Goal: Transaction & Acquisition: Purchase product/service

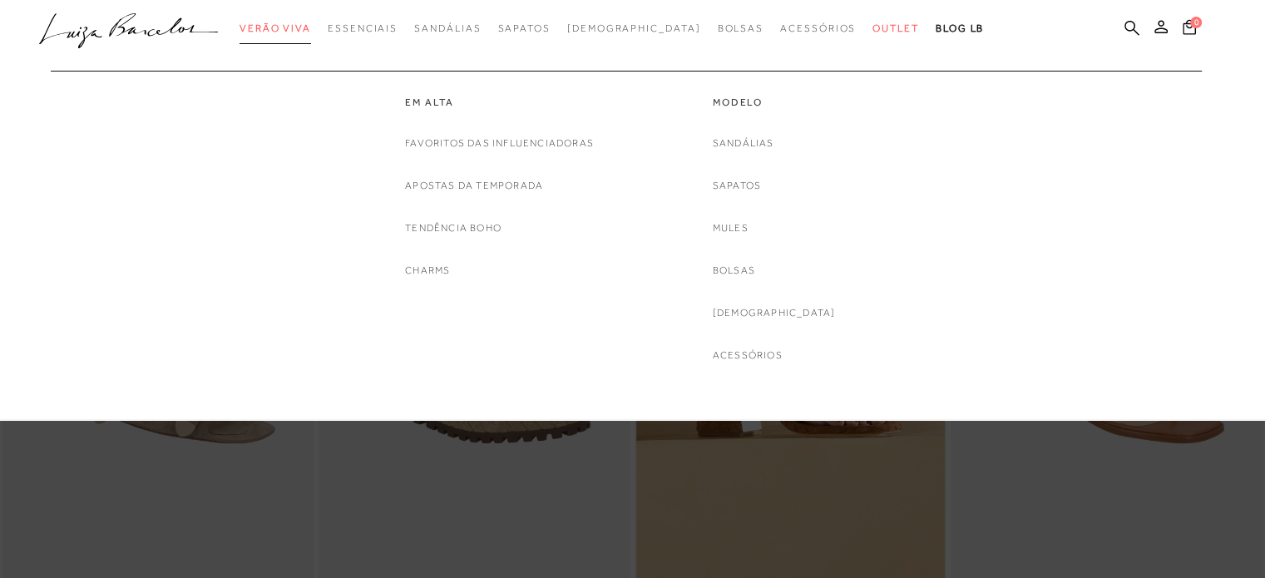
click at [311, 17] on link "Verão Viva" at bounding box center [276, 28] width 72 height 31
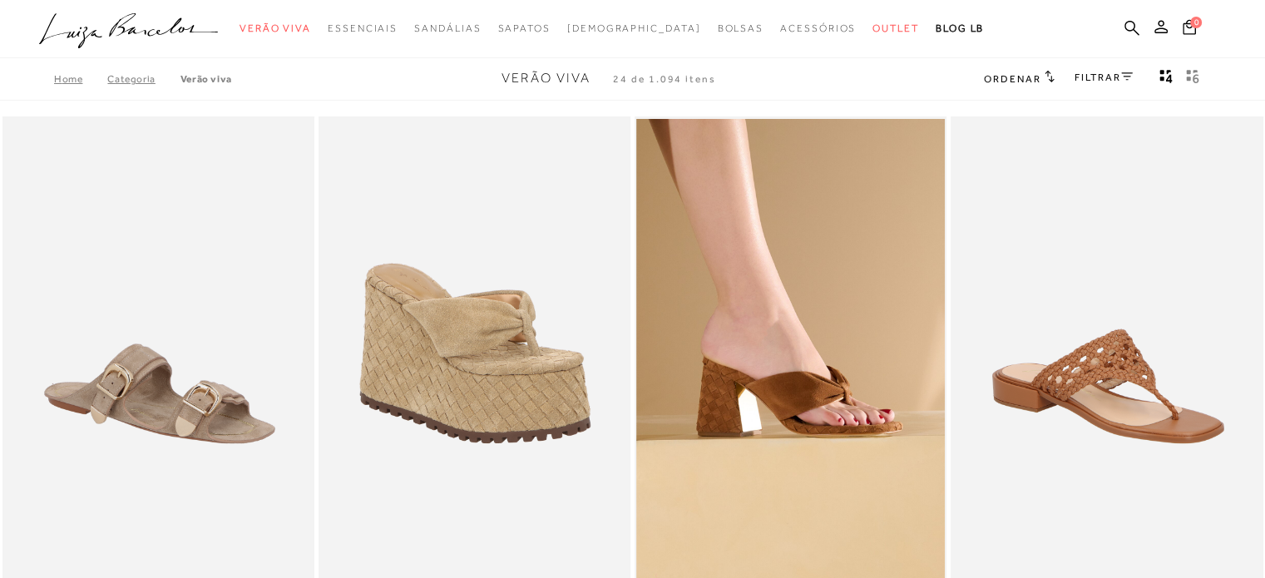
click at [320, 11] on div at bounding box center [632, 29] width 1265 height 58
click at [314, 12] on div at bounding box center [632, 29] width 1265 height 58
click at [314, 12] on nav ".a{fill-rule:evenodd;} Verão Viva Em alta Favoritos das Influenciadoras Apostas…" at bounding box center [620, 29] width 1224 height 35
drag, startPoint x: 314, startPoint y: 12, endPoint x: 845, endPoint y: 322, distance: 615.2
click at [316, 12] on nav ".a{fill-rule:evenodd;} Verão Viva Em alta Favoritos das Influenciadoras Apostas…" at bounding box center [620, 29] width 1224 height 35
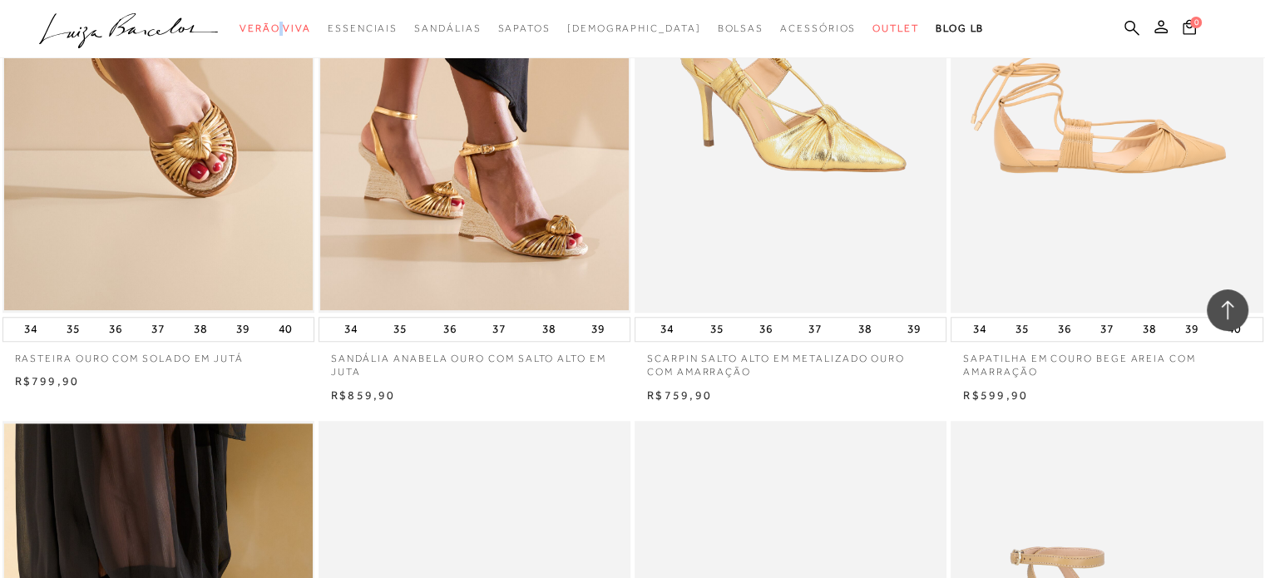
scroll to position [926, 0]
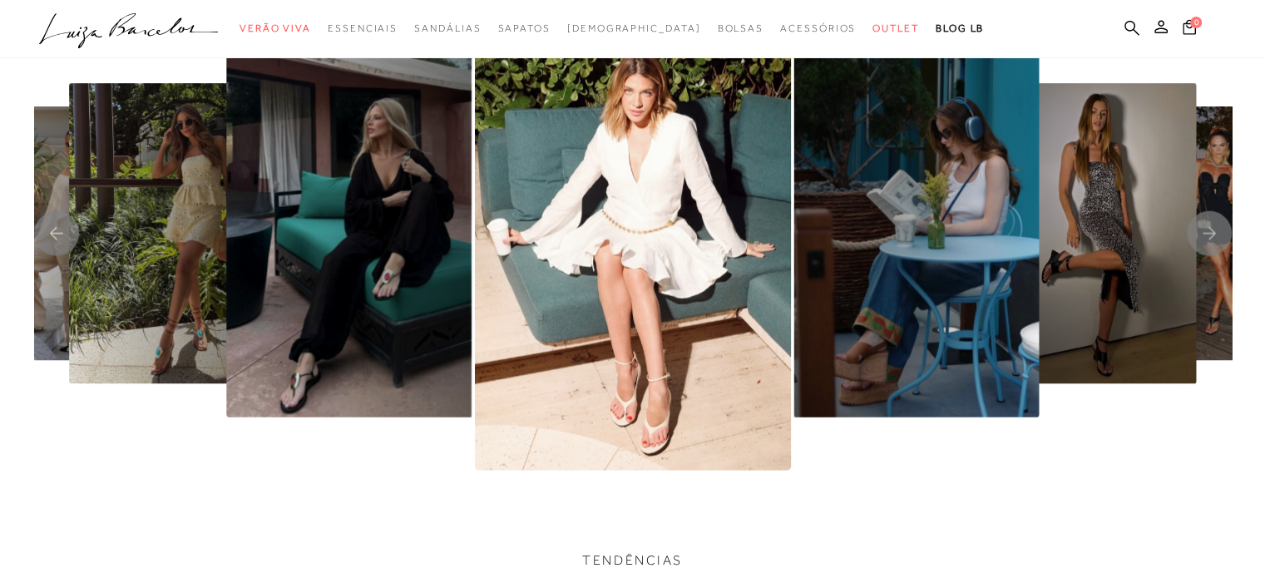
scroll to position [3494, 0]
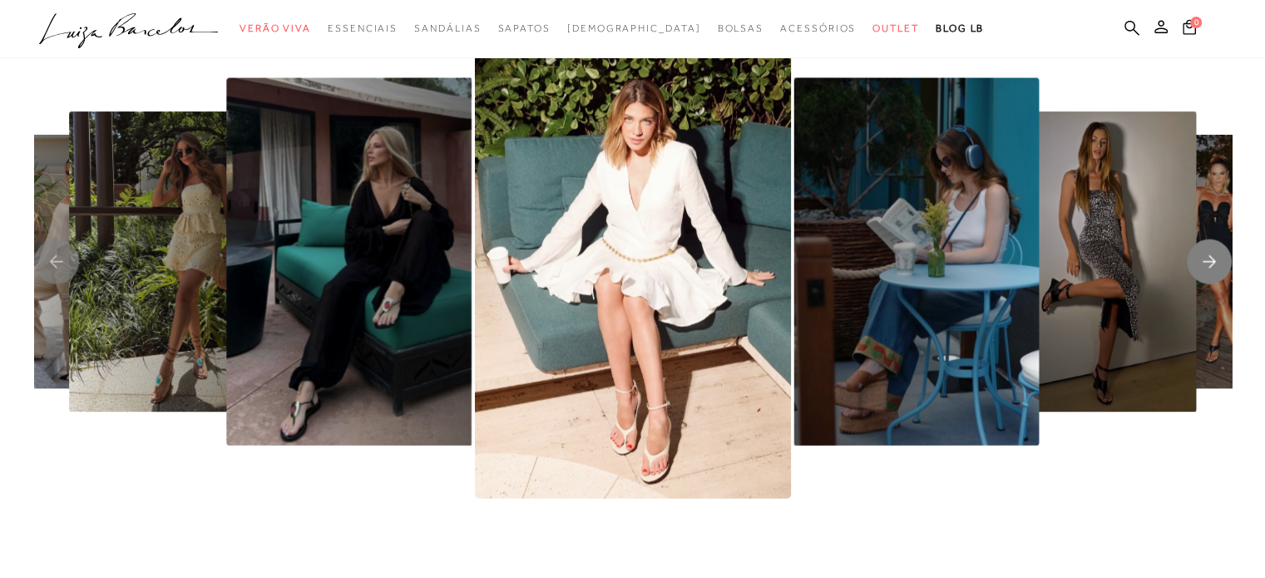
click at [1190, 265] on rect "Next slide" at bounding box center [1209, 262] width 45 height 45
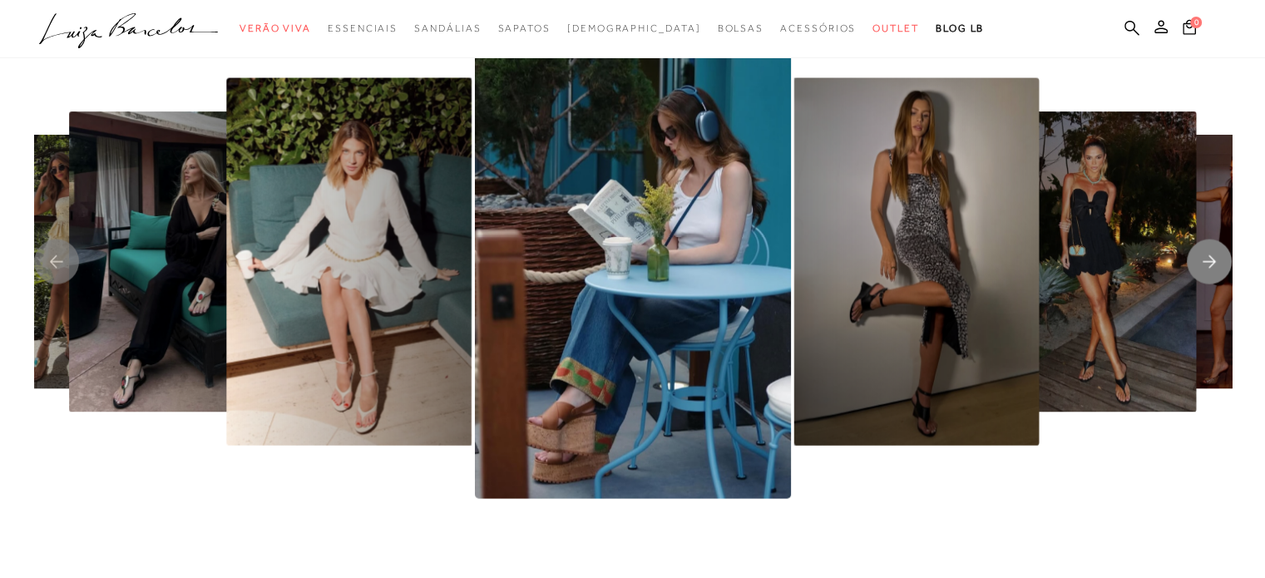
click at [1191, 265] on rect "Next slide" at bounding box center [1209, 262] width 45 height 45
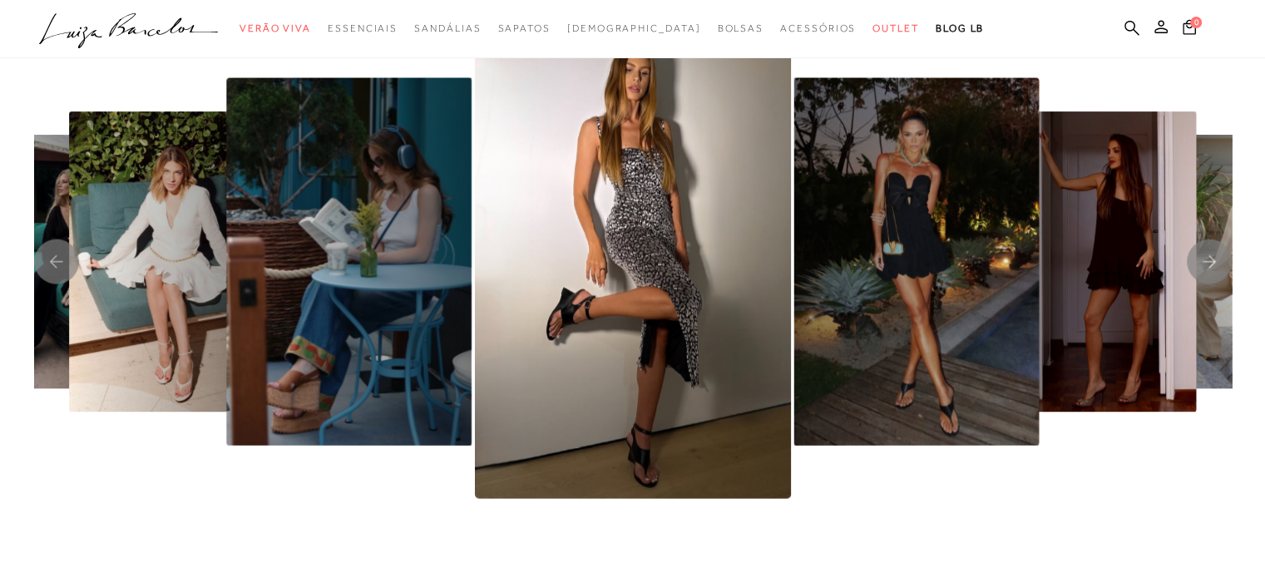
drag, startPoint x: 1191, startPoint y: 265, endPoint x: 1172, endPoint y: 268, distance: 18.6
click at [1191, 265] on rect "Next slide" at bounding box center [1209, 262] width 45 height 45
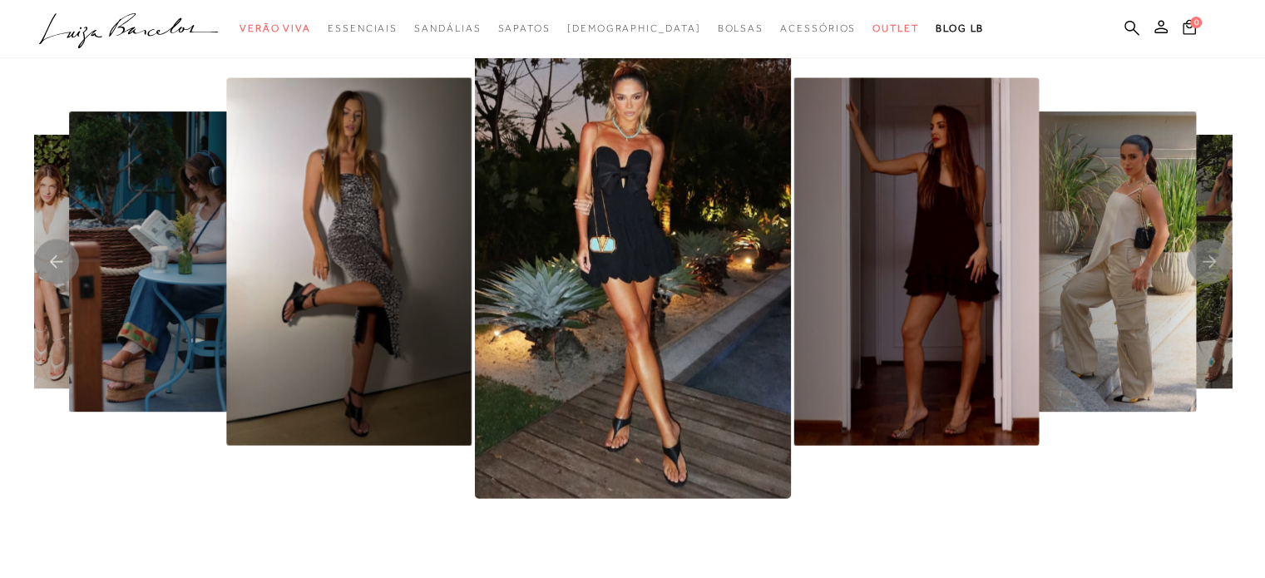
click at [771, 319] on img "6 / 8" at bounding box center [633, 262] width 316 height 474
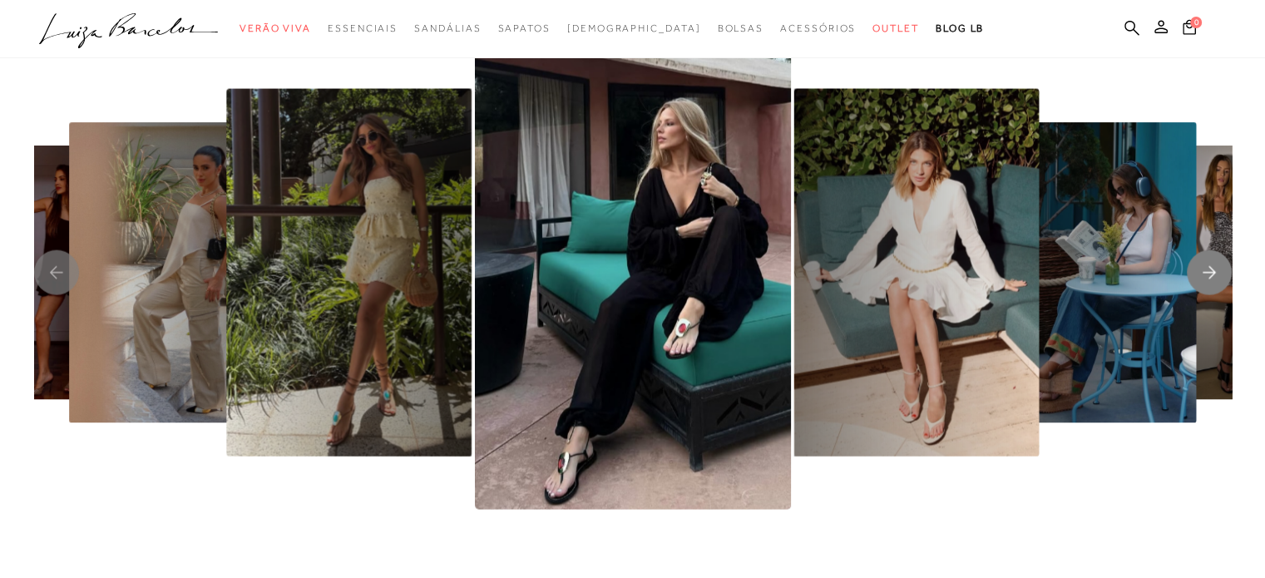
click at [1208, 267] on rect "Next slide" at bounding box center [1209, 272] width 45 height 45
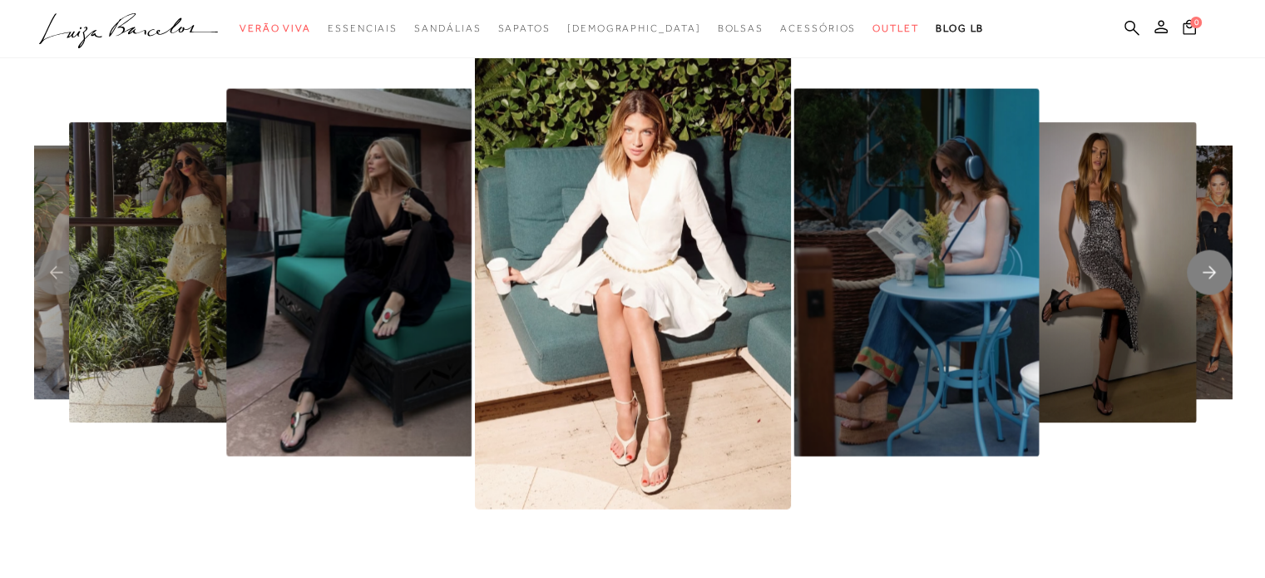
click at [1208, 267] on rect "Next slide" at bounding box center [1209, 272] width 45 height 45
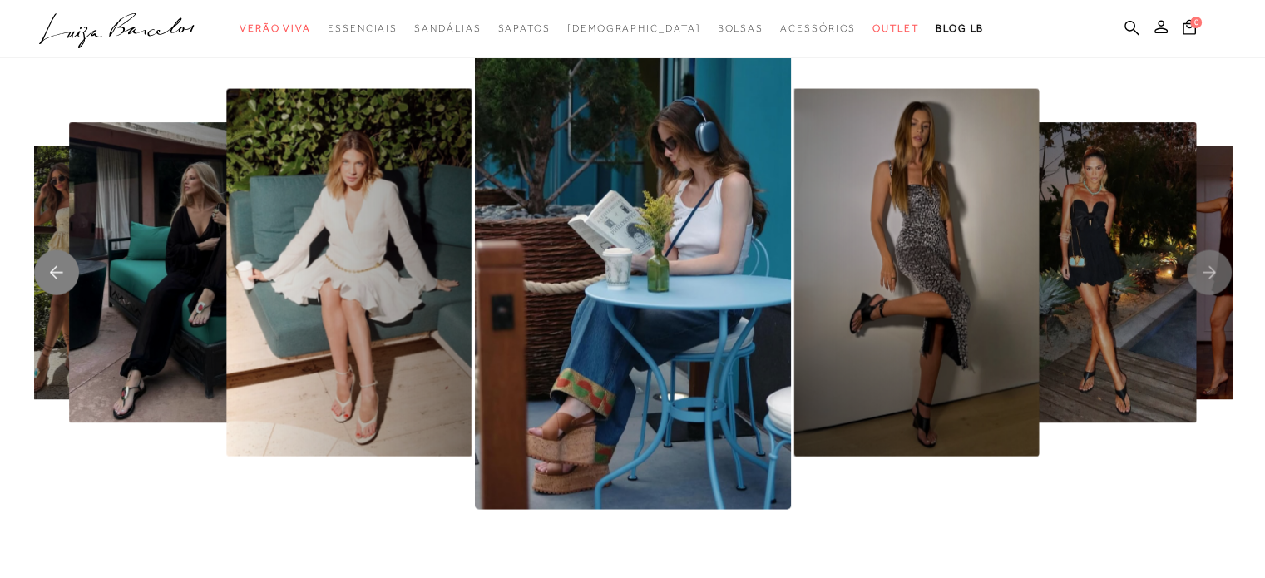
click at [50, 274] on rect "Previous slide" at bounding box center [56, 272] width 45 height 45
